Goal: Navigation & Orientation: Find specific page/section

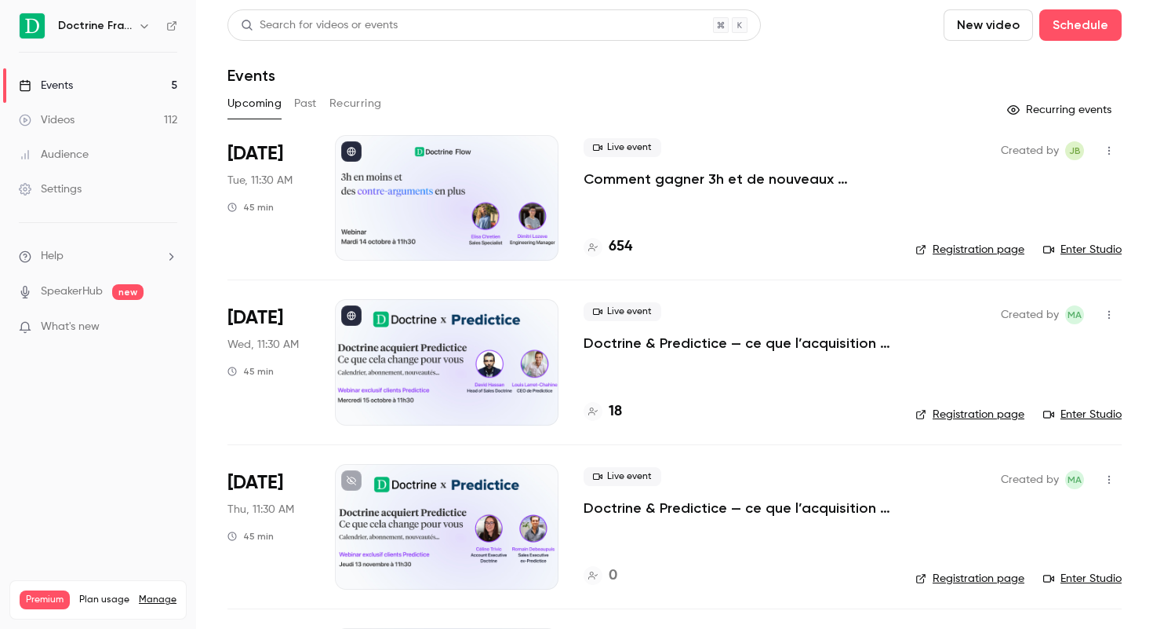
click at [149, 26] on icon "button" at bounding box center [144, 26] width 13 height 13
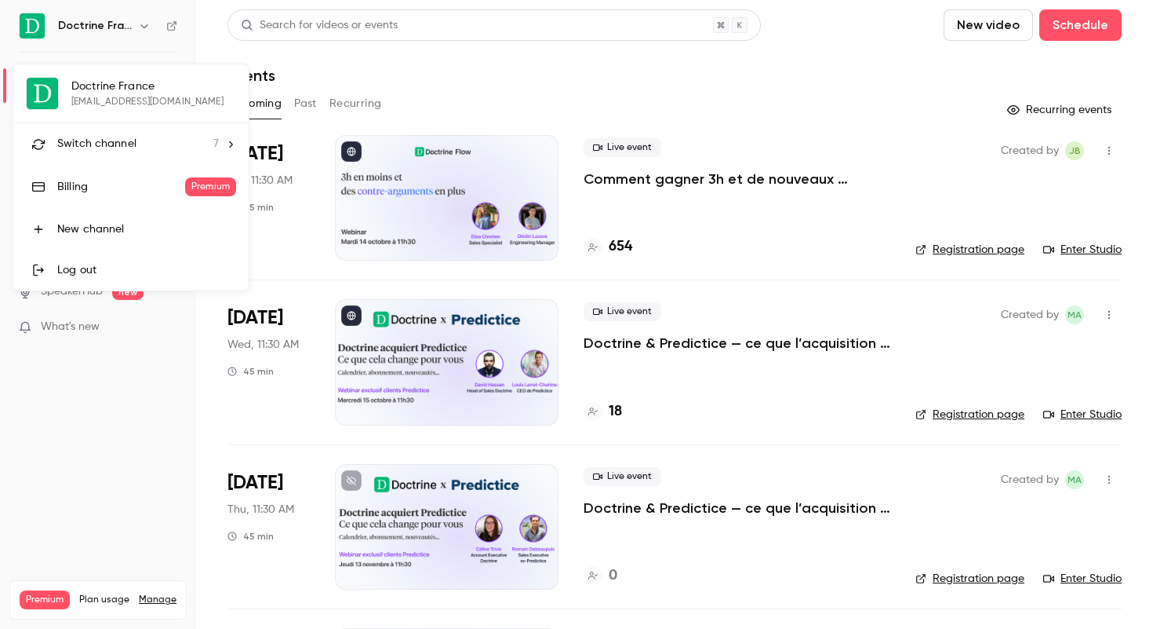
click at [228, 142] on icon at bounding box center [230, 144] width 11 height 11
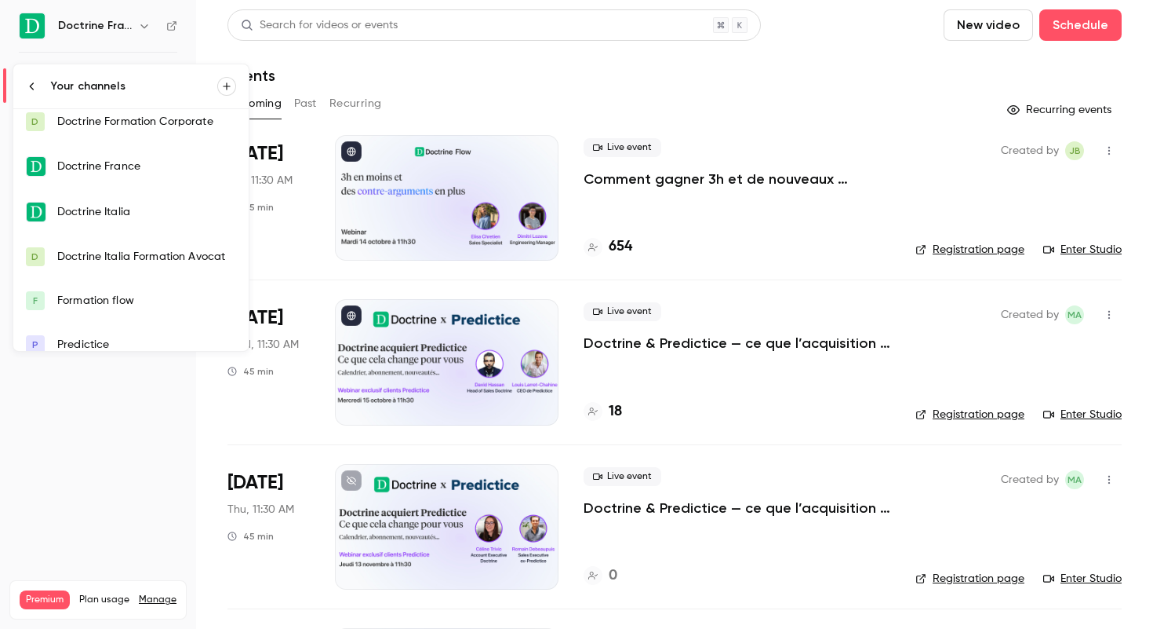
scroll to position [69, 0]
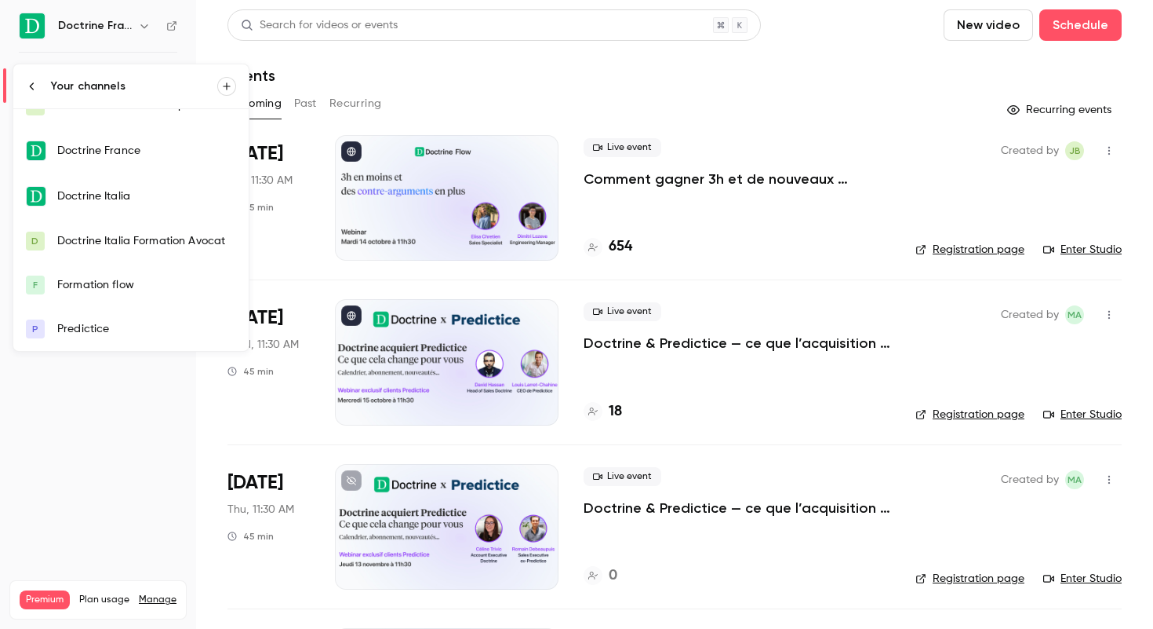
click at [105, 333] on div "Predictice" at bounding box center [146, 329] width 179 height 16
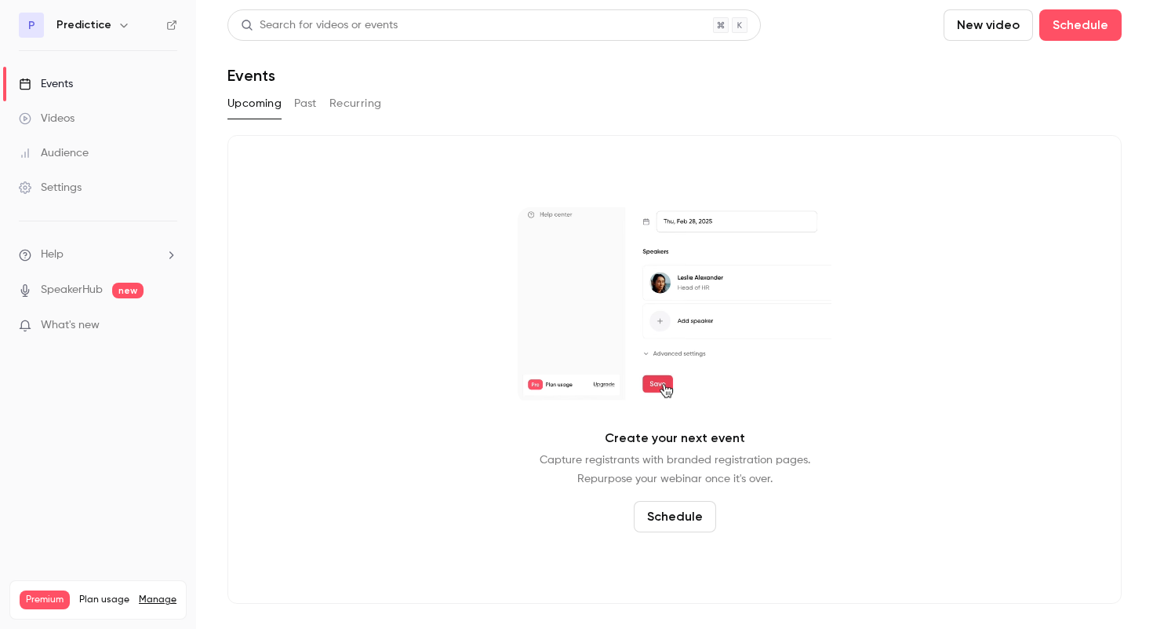
click at [305, 104] on button "Past" at bounding box center [305, 103] width 23 height 25
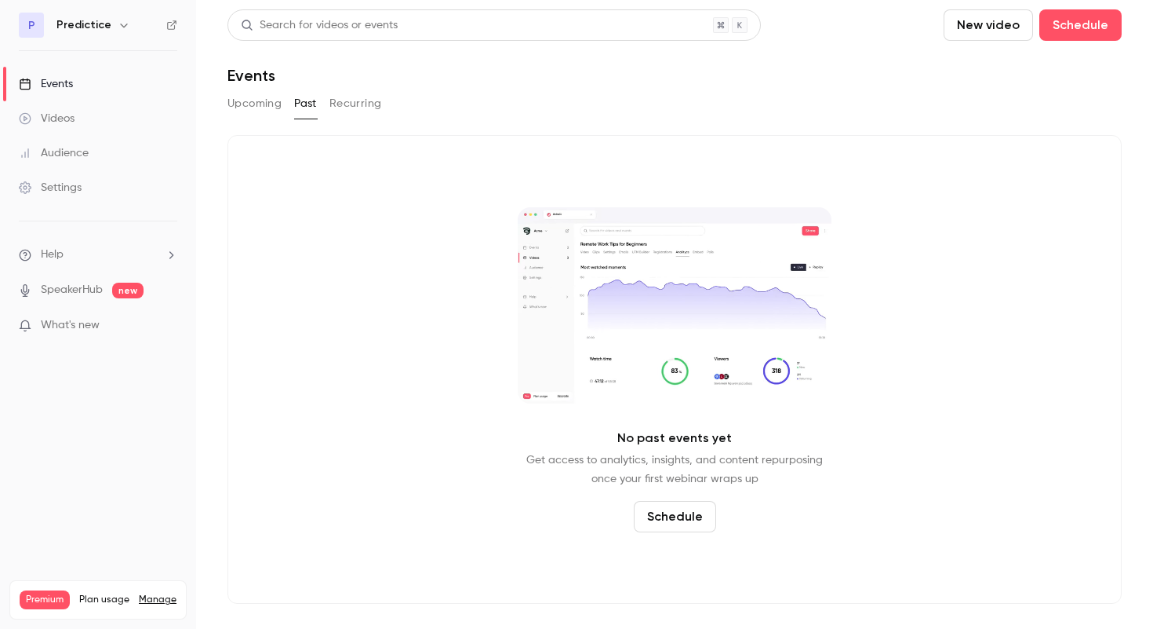
click at [352, 104] on button "Recurring" at bounding box center [356, 103] width 53 height 25
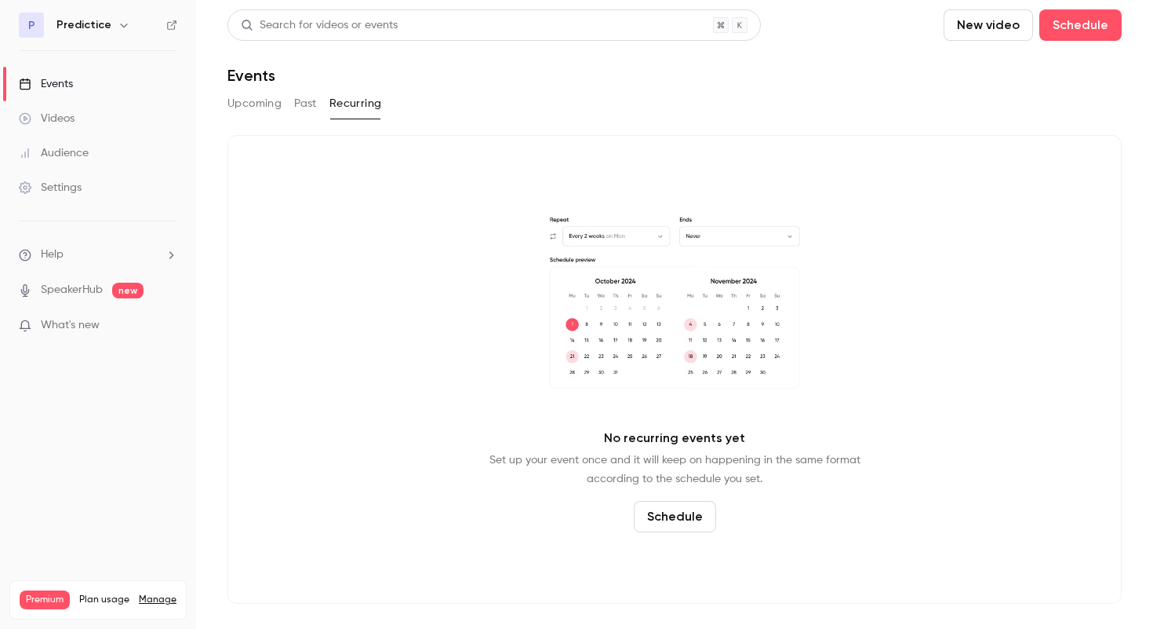
click at [248, 103] on button "Upcoming" at bounding box center [255, 103] width 54 height 25
